Goal: Complete application form

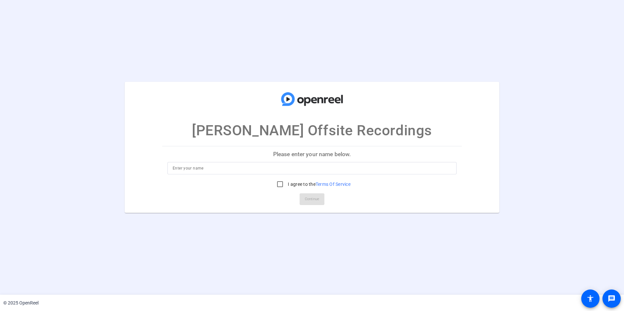
click at [257, 168] on input at bounding box center [312, 168] width 279 height 8
type input "[PERSON_NAME]"
click at [279, 186] on input "I agree to the Terms Of Service" at bounding box center [279, 184] width 13 height 13
checkbox input "true"
click at [316, 199] on span "Continue" at bounding box center [312, 199] width 14 height 10
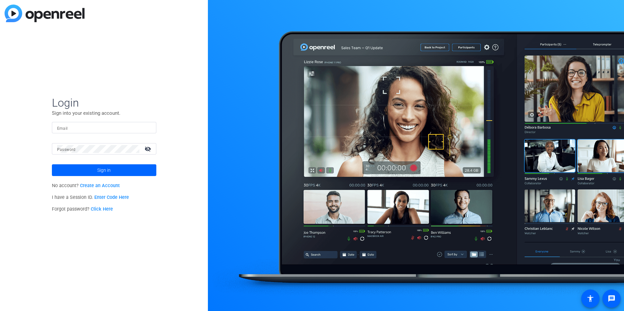
click at [62, 127] on mat-label "Email" at bounding box center [62, 128] width 11 height 5
click at [62, 127] on input "Email" at bounding box center [104, 128] width 94 height 8
